Goal: Information Seeking & Learning: Learn about a topic

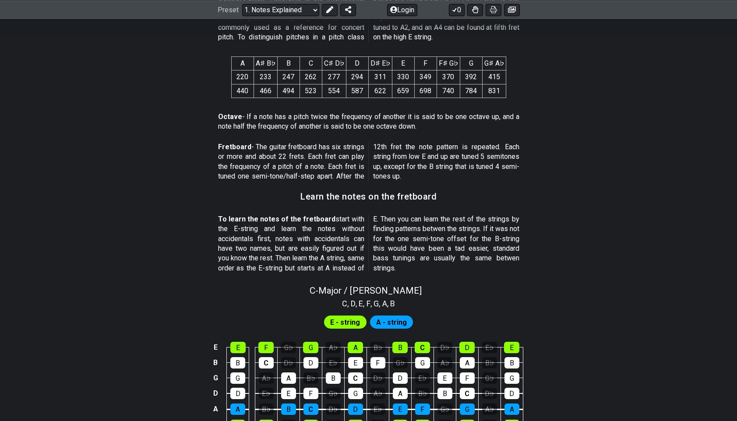
scroll to position [796, 0]
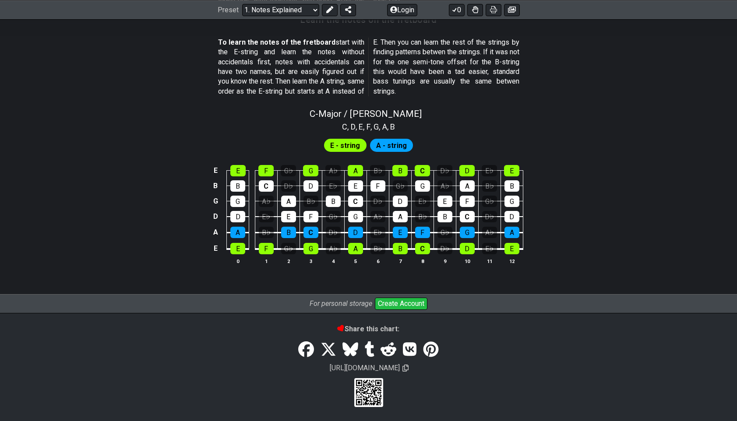
click at [389, 144] on span "A - string" at bounding box center [391, 145] width 31 height 13
click at [388, 144] on span "A - string" at bounding box center [391, 145] width 31 height 13
click at [350, 140] on span "E - string" at bounding box center [345, 145] width 30 height 13
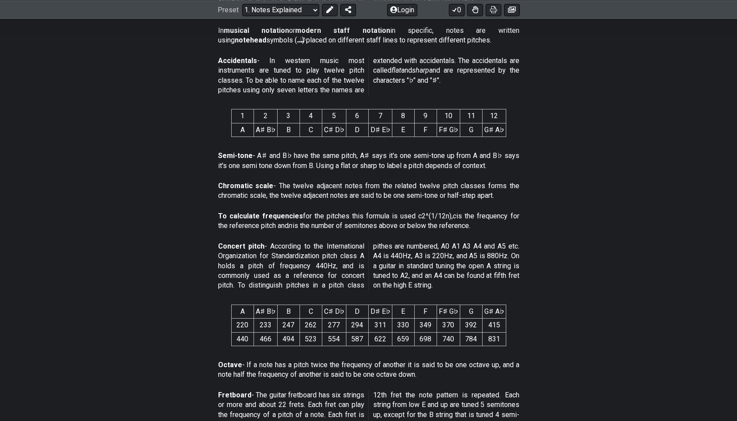
scroll to position [0, 0]
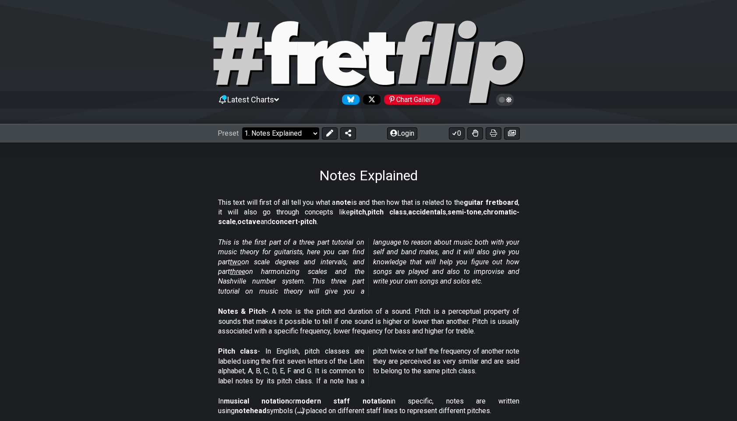
click at [293, 131] on select "Welcome to #fretflip! Initial Preset Custom Preset Minor Pentatonic Major Penta…" at bounding box center [280, 133] width 77 height 12
click at [242, 127] on select "Welcome to #fretflip! Initial Preset Custom Preset Minor Pentatonic Major Penta…" at bounding box center [280, 133] width 77 height 12
select select "/musical-notes-explained"
select select "C"
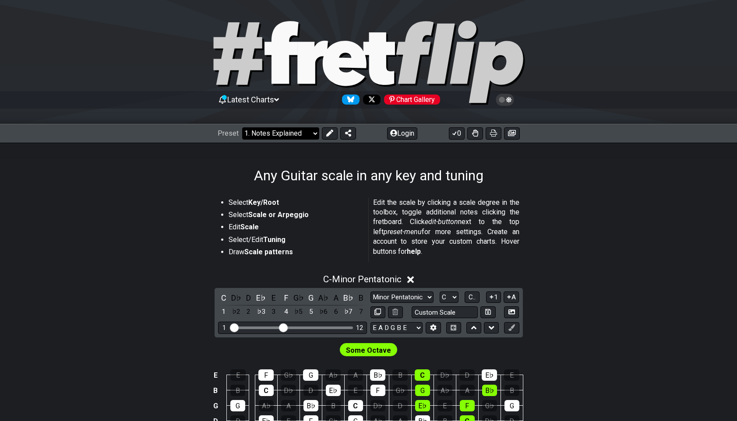
select select "/guitar-scales"
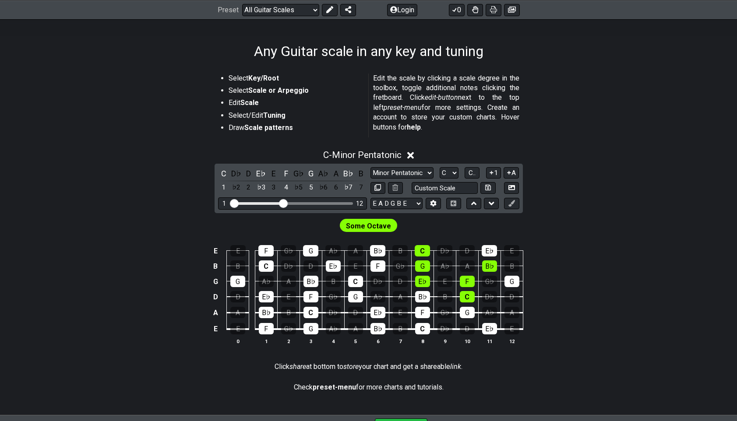
scroll to position [125, 0]
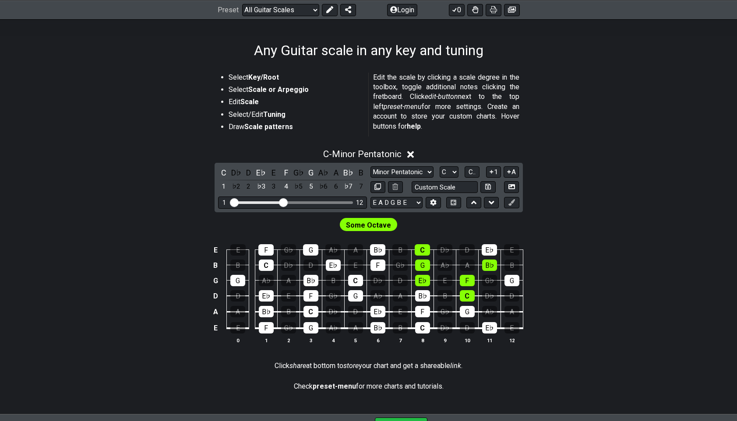
click at [374, 227] on span "Some Octave" at bounding box center [368, 225] width 45 height 13
click at [372, 225] on span "Some Octave" at bounding box center [368, 225] width 45 height 13
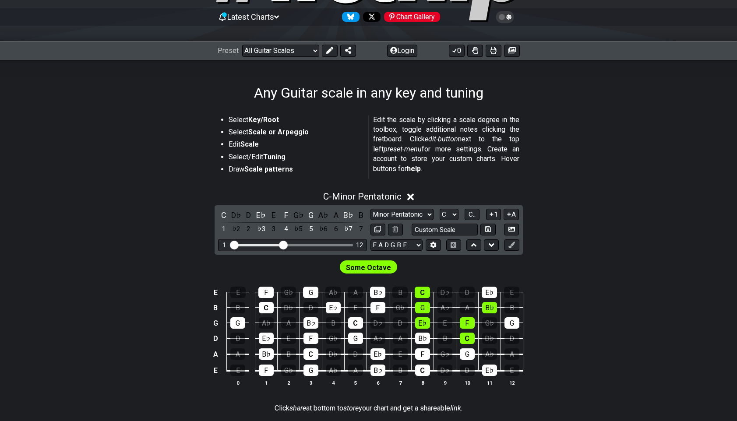
scroll to position [0, 0]
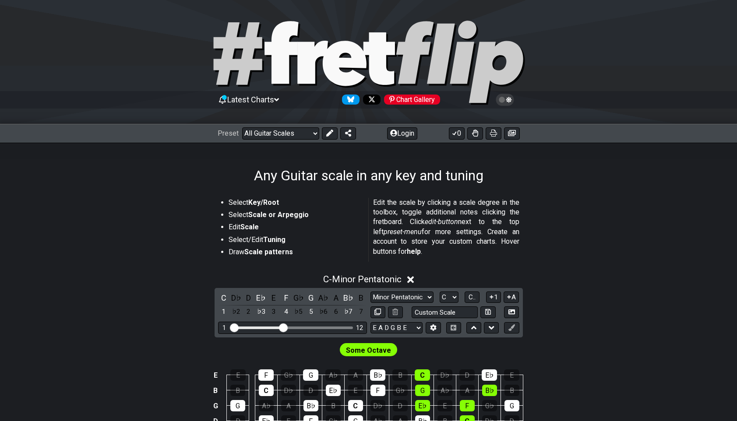
click at [578, 211] on section "Select Key/Root Select Scale or Arpeggio Edit Scale Select/Edit Tuning Draw Sca…" at bounding box center [368, 231] width 737 height 74
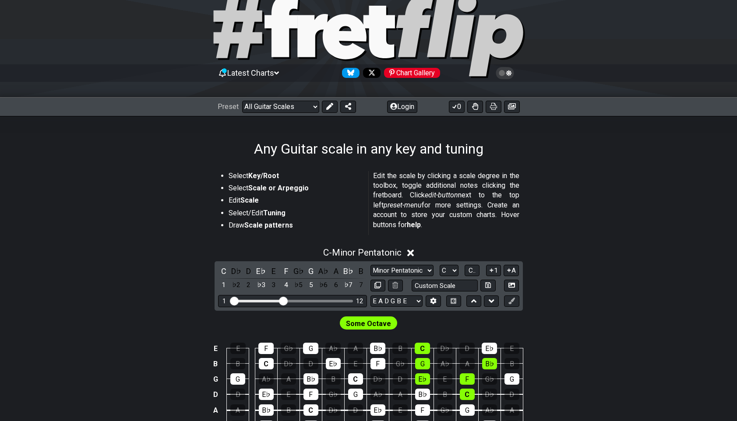
scroll to position [28, 0]
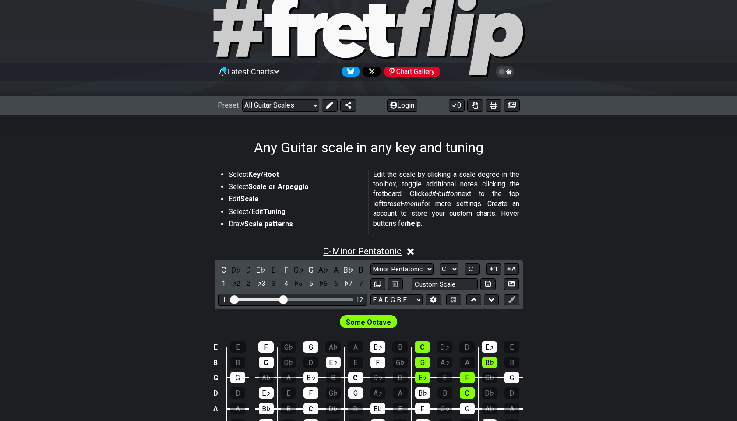
click at [360, 249] on span "C - Minor Pentatonic" at bounding box center [362, 251] width 78 height 11
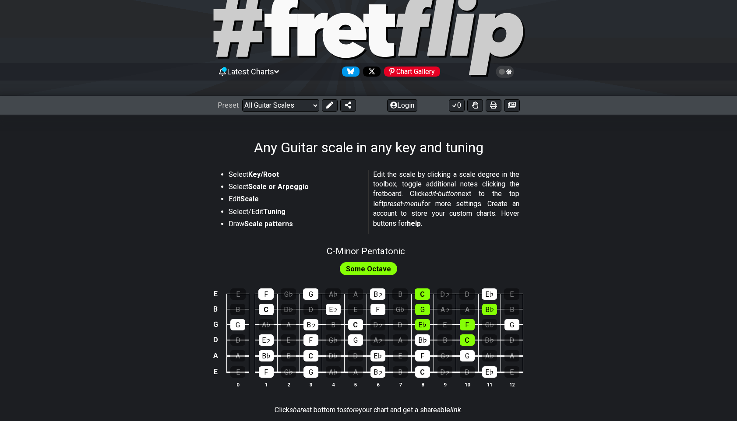
click at [361, 268] on span "Some Octave" at bounding box center [368, 269] width 45 height 13
click at [425, 292] on div "C" at bounding box center [421, 293] width 15 height 11
click at [423, 306] on div "G" at bounding box center [422, 309] width 15 height 11
click at [424, 323] on div "E♭" at bounding box center [422, 324] width 15 height 11
click at [421, 343] on div "B♭" at bounding box center [422, 339] width 15 height 11
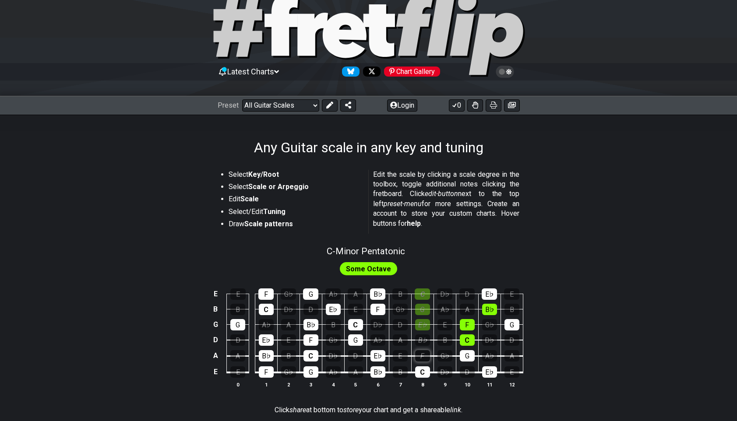
click at [421, 357] on div "F" at bounding box center [422, 355] width 15 height 11
click at [423, 374] on div "C" at bounding box center [422, 371] width 15 height 11
click at [374, 264] on span "Some Octave" at bounding box center [368, 269] width 45 height 13
click at [371, 272] on span "Some Octave" at bounding box center [368, 269] width 45 height 13
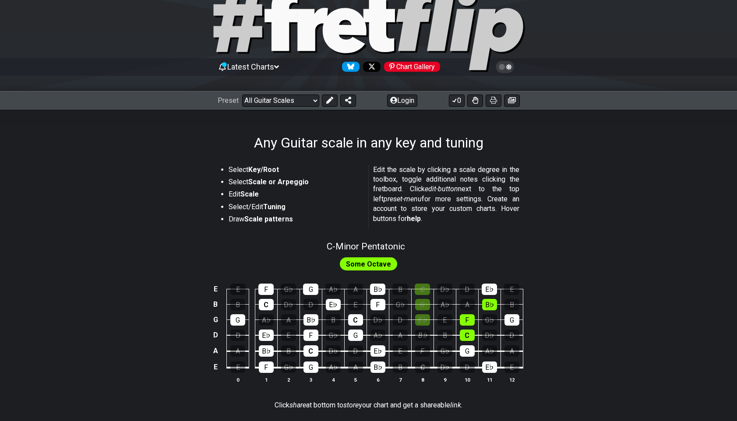
scroll to position [151, 0]
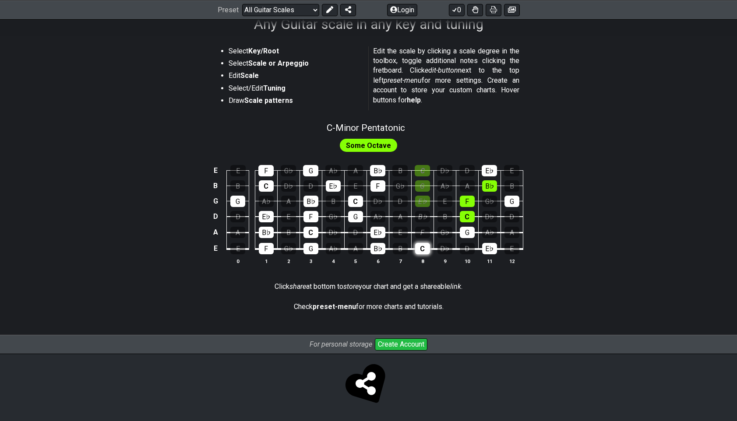
click at [421, 248] on div "C" at bounding box center [422, 248] width 15 height 11
click at [425, 232] on div "F" at bounding box center [422, 232] width 15 height 11
click at [419, 214] on div "B♭" at bounding box center [422, 216] width 15 height 11
click at [424, 197] on div "E♭" at bounding box center [422, 201] width 15 height 11
click at [421, 184] on div "G" at bounding box center [422, 185] width 15 height 11
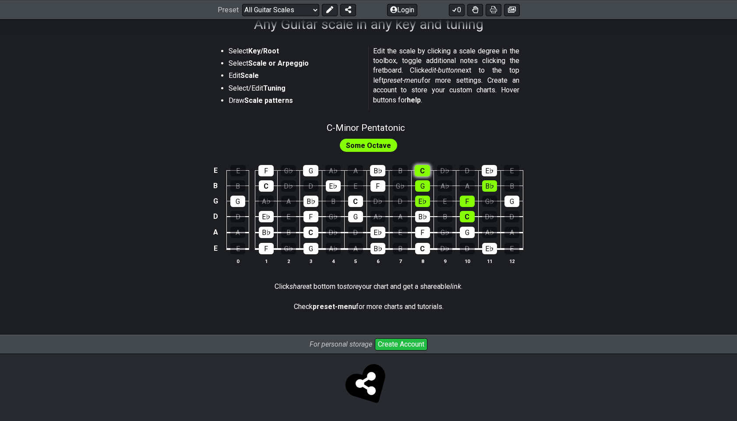
click at [420, 167] on div "C" at bounding box center [421, 170] width 15 height 11
click at [440, 169] on div "D♭" at bounding box center [444, 170] width 15 height 11
click at [445, 170] on div "D♭" at bounding box center [444, 170] width 15 height 11
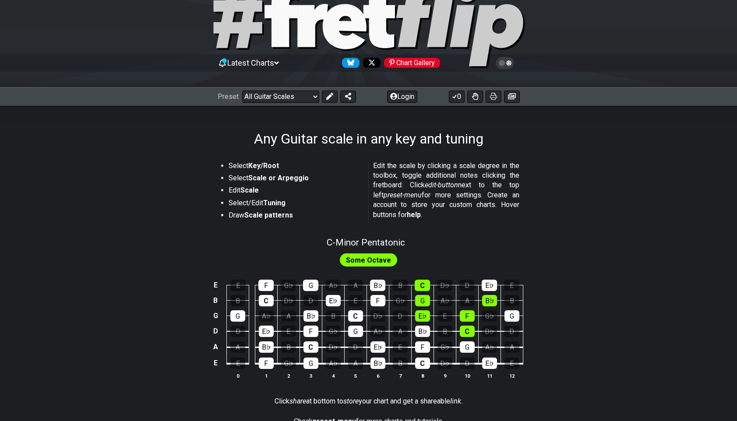
scroll to position [0, 0]
